Goal: Find specific page/section: Find specific page/section

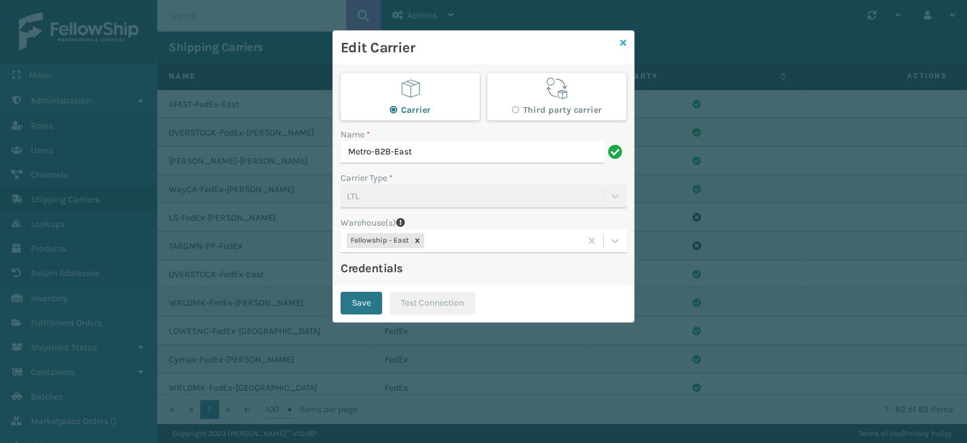
scroll to position [1197, 0]
click at [625, 45] on icon at bounding box center [623, 42] width 6 height 9
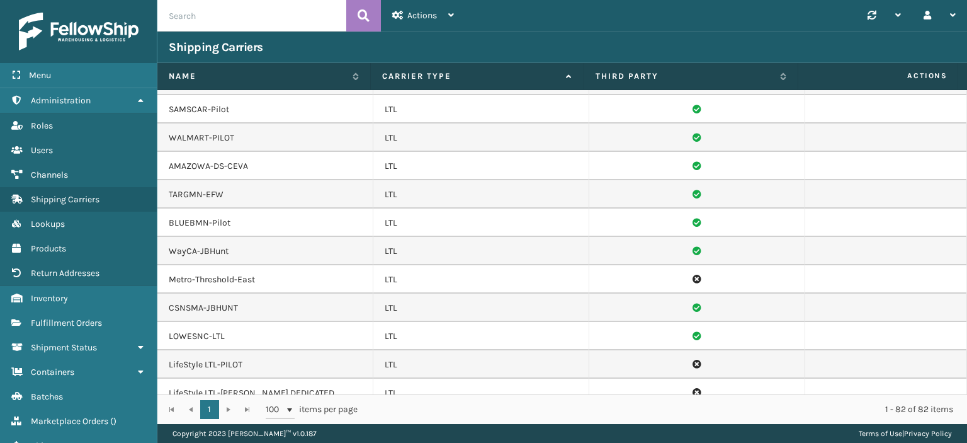
scroll to position [1260, 0]
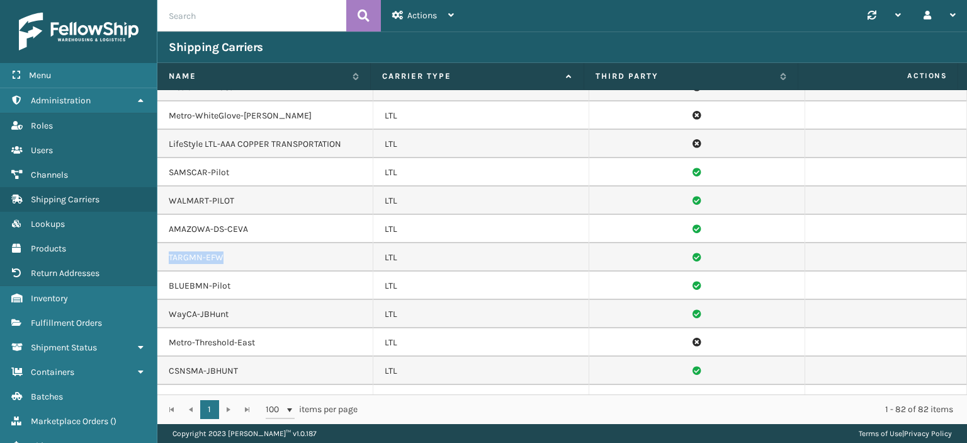
drag, startPoint x: 230, startPoint y: 237, endPoint x: 161, endPoint y: 241, distance: 68.8
click at [161, 243] on td "TARGMN-EFW" at bounding box center [265, 257] width 216 height 28
click at [275, 243] on td "TARGMN-EFW" at bounding box center [265, 257] width 216 height 28
drag, startPoint x: 229, startPoint y: 240, endPoint x: 170, endPoint y: 240, distance: 58.6
click at [170, 243] on td "TARGMN-EFW" at bounding box center [265, 257] width 216 height 28
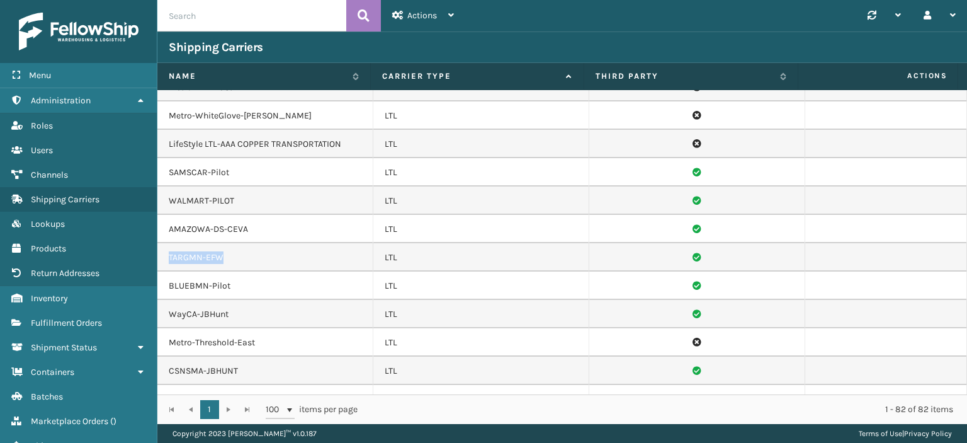
click at [290, 243] on td "TARGMN-EFW" at bounding box center [265, 257] width 216 height 28
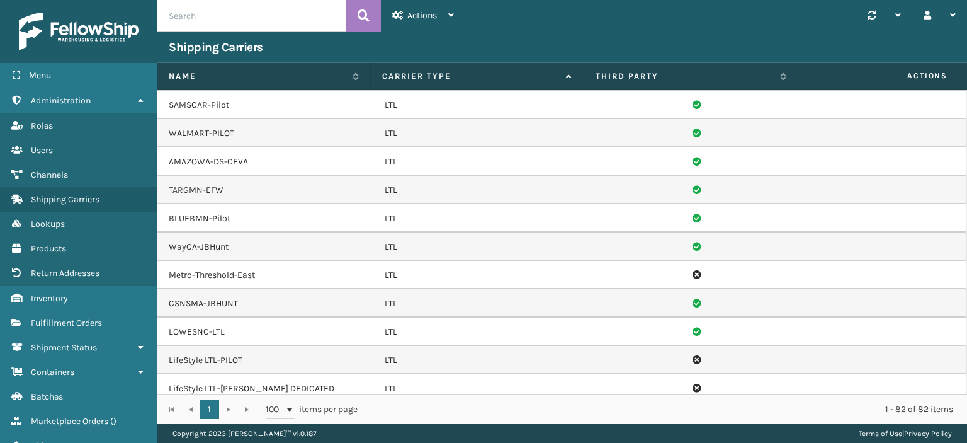
scroll to position [1265, 0]
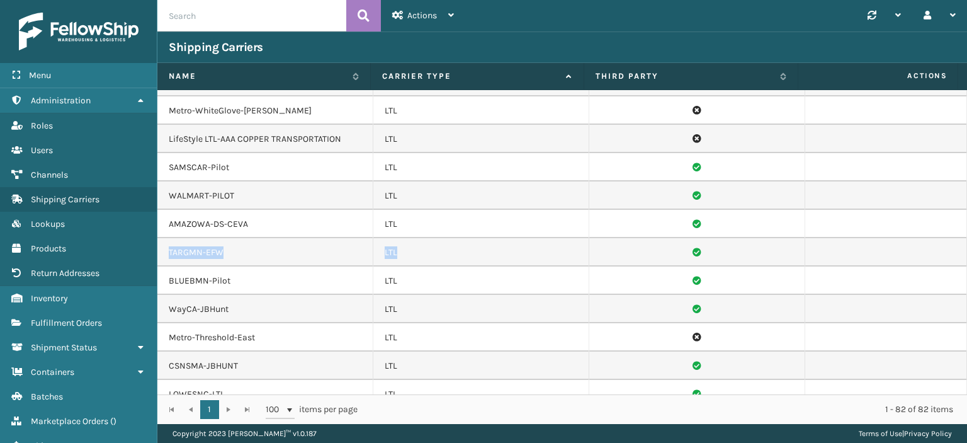
drag, startPoint x: 166, startPoint y: 234, endPoint x: 793, endPoint y: 236, distance: 626.7
click at [793, 238] on tr "TARGMN-EFW LTL" at bounding box center [562, 252] width 810 height 28
click at [258, 238] on td "TARGMN-EFW" at bounding box center [265, 252] width 216 height 28
drag, startPoint x: 231, startPoint y: 232, endPoint x: 168, endPoint y: 233, distance: 63.6
click at [168, 238] on td "TARGMN-EFW" at bounding box center [265, 252] width 216 height 28
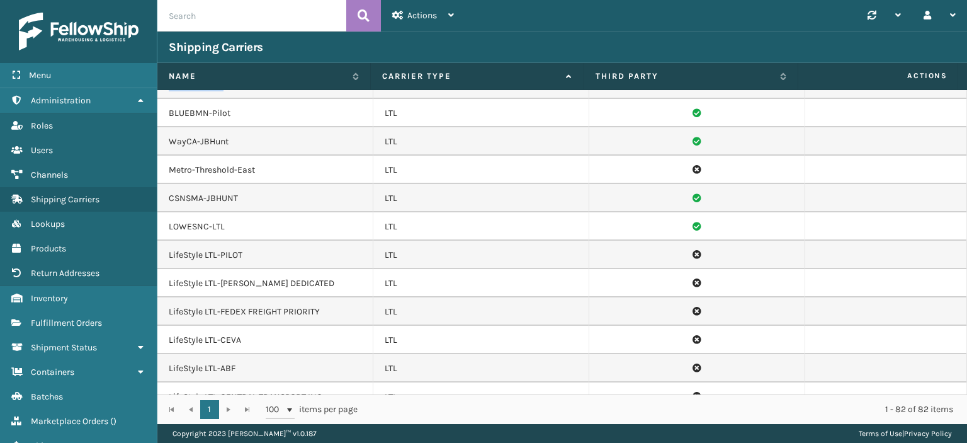
scroll to position [1454, 0]
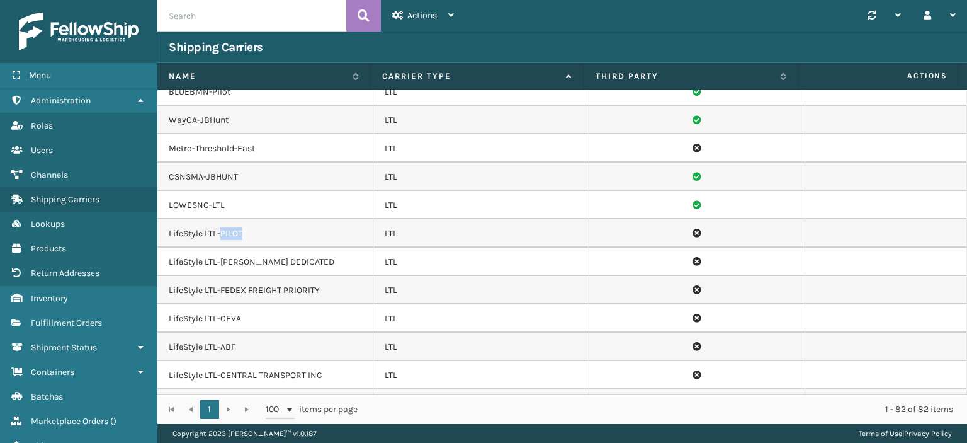
drag, startPoint x: 242, startPoint y: 213, endPoint x: 222, endPoint y: 213, distance: 20.8
click at [222, 219] on td "LifeStyle LTL-PILOT" at bounding box center [265, 233] width 216 height 28
click at [220, 219] on td "LifeStyle LTL-PILOT" at bounding box center [265, 233] width 216 height 28
drag, startPoint x: 247, startPoint y: 215, endPoint x: 220, endPoint y: 215, distance: 27.1
click at [220, 219] on td "LifeStyle LTL-PILOT" at bounding box center [265, 233] width 216 height 28
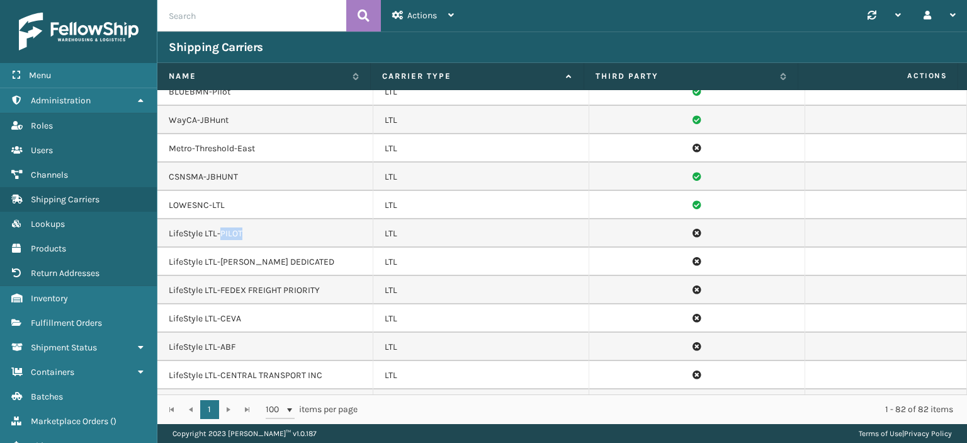
click at [236, 219] on td "LifeStyle LTL-PILOT" at bounding box center [265, 233] width 216 height 28
click at [249, 219] on td "LifeStyle LTL-PILOT" at bounding box center [265, 233] width 216 height 28
drag, startPoint x: 242, startPoint y: 214, endPoint x: 222, endPoint y: 214, distance: 20.8
click at [222, 219] on td "LifeStyle LTL-PILOT" at bounding box center [265, 233] width 216 height 28
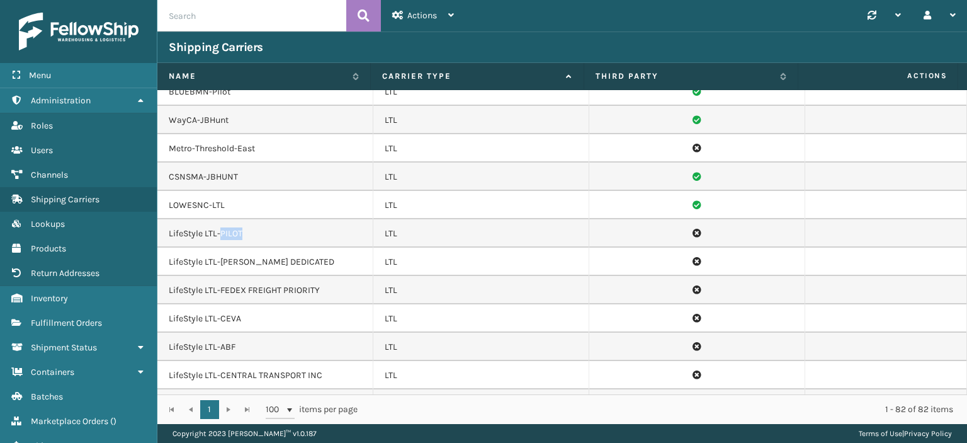
click at [246, 219] on td "LifeStyle LTL-PILOT" at bounding box center [265, 233] width 216 height 28
drag, startPoint x: 240, startPoint y: 214, endPoint x: 222, endPoint y: 213, distance: 18.3
click at [222, 219] on td "LifeStyle LTL-PILOT" at bounding box center [265, 233] width 216 height 28
click at [231, 219] on td "LifeStyle LTL-PILOT" at bounding box center [265, 233] width 216 height 28
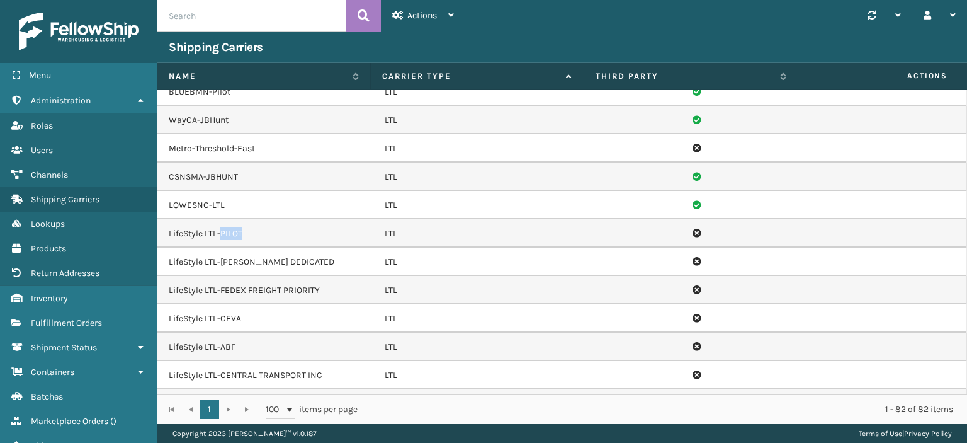
click at [231, 219] on td "LifeStyle LTL-PILOT" at bounding box center [265, 233] width 216 height 28
drag, startPoint x: 243, startPoint y: 214, endPoint x: 219, endPoint y: 212, distance: 24.0
click at [219, 219] on td "LifeStyle LTL-PILOT" at bounding box center [265, 233] width 216 height 28
click at [240, 219] on td "LifeStyle LTL-PILOT" at bounding box center [265, 233] width 216 height 28
drag, startPoint x: 246, startPoint y: 214, endPoint x: 222, endPoint y: 216, distance: 24.1
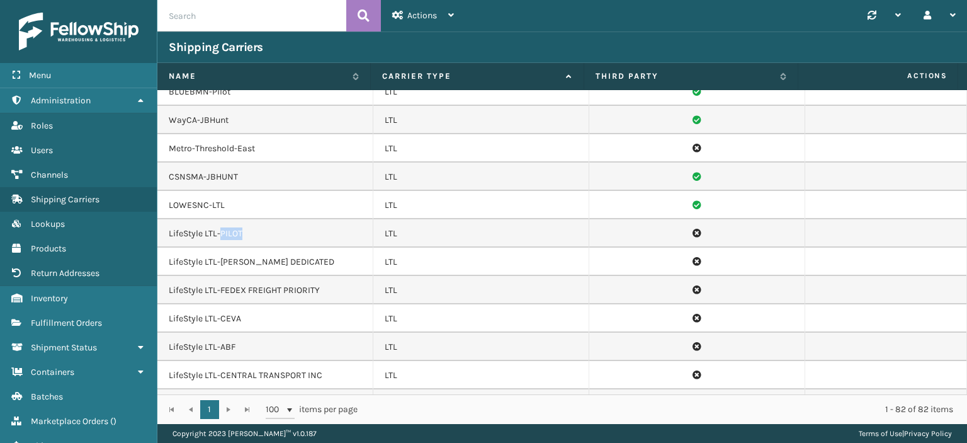
click at [222, 219] on td "LifeStyle LTL-PILOT" at bounding box center [265, 233] width 216 height 28
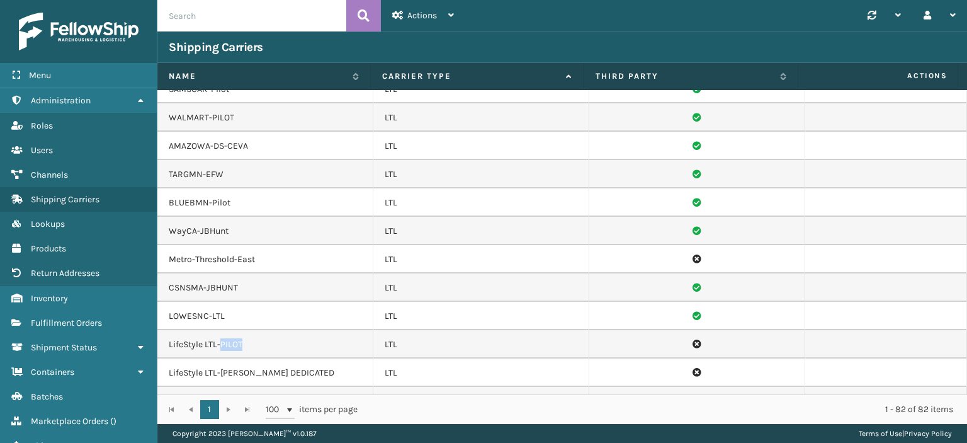
scroll to position [1328, 0]
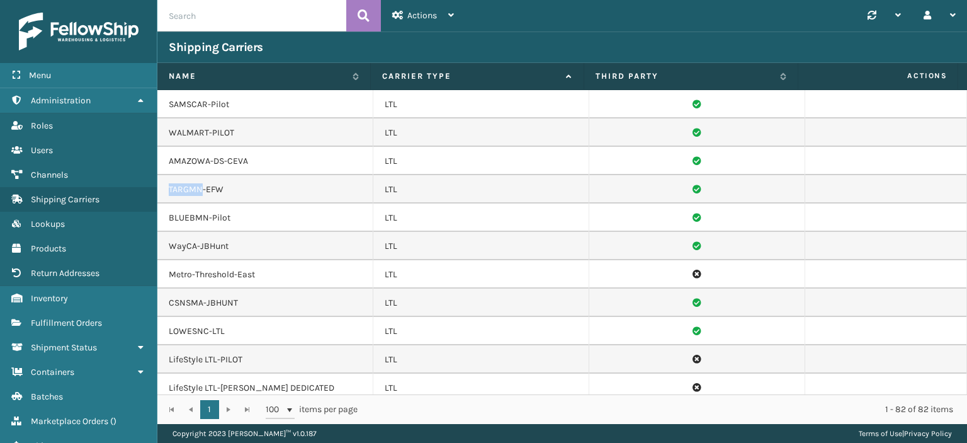
drag, startPoint x: 169, startPoint y: 172, endPoint x: 202, endPoint y: 173, distance: 32.1
click at [202, 175] on td "TARGMN-EFW" at bounding box center [265, 189] width 216 height 28
copy td "TARGMN"
